Goal: Task Accomplishment & Management: Use online tool/utility

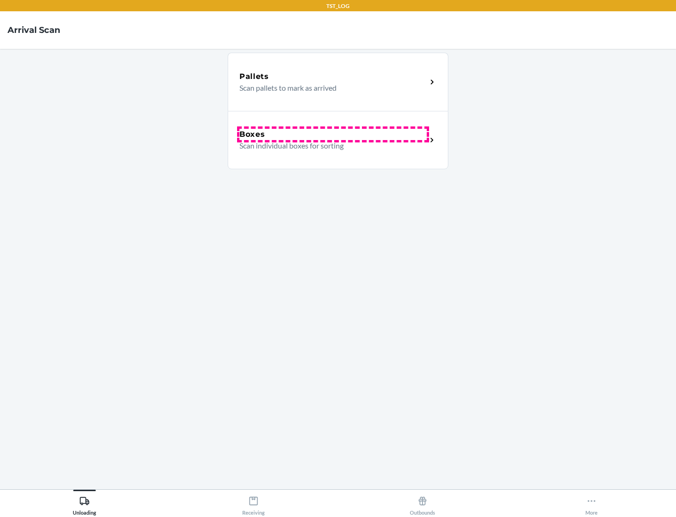
click at [333, 134] on div "Boxes" at bounding box center [333, 134] width 187 height 11
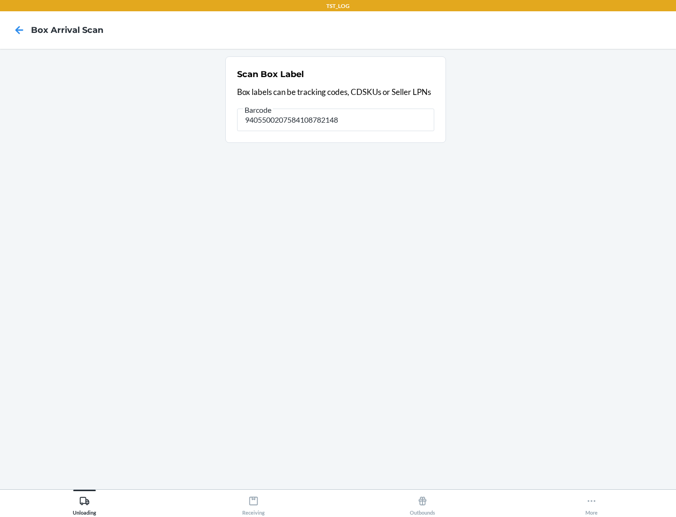
type input "9405500207584108782148"
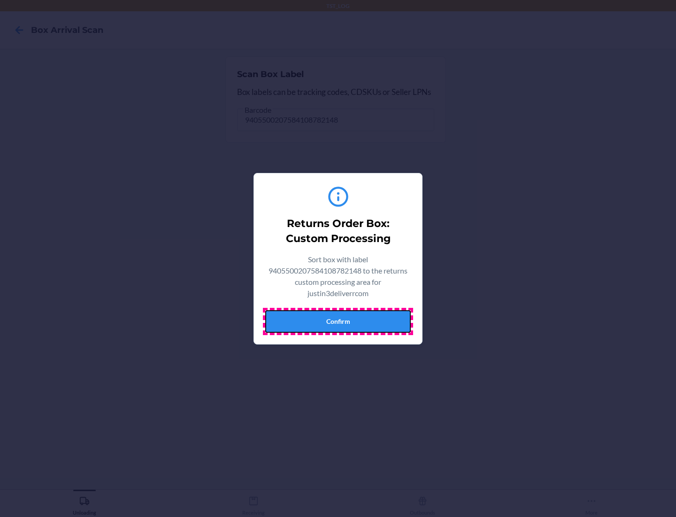
click at [338, 321] on button "Confirm" at bounding box center [338, 321] width 146 height 23
